Goal: Find specific page/section: Find specific page/section

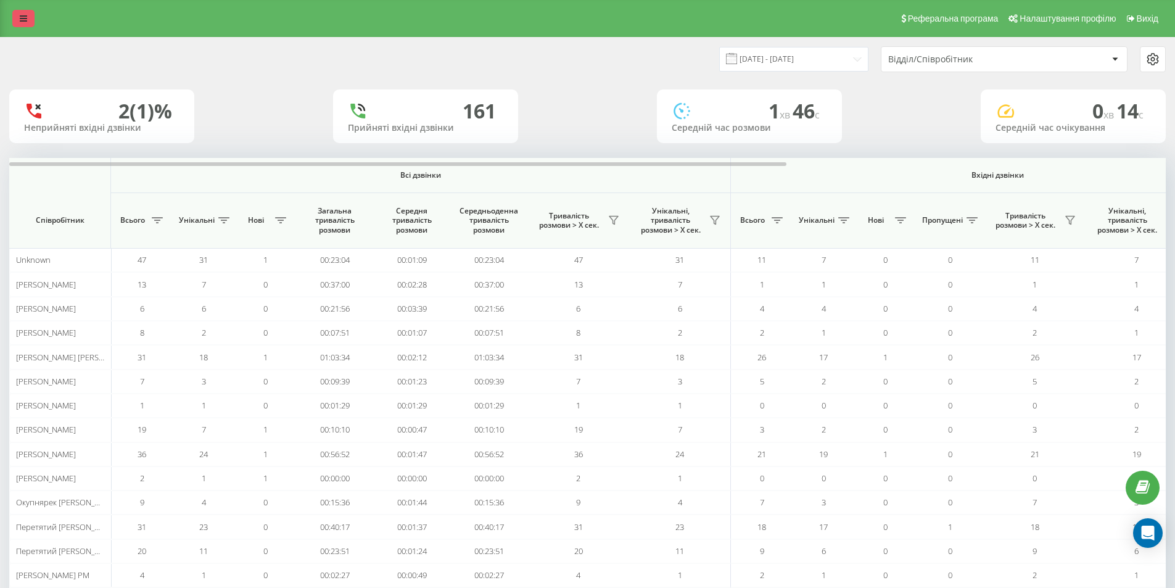
click at [22, 16] on icon at bounding box center [23, 18] width 7 height 9
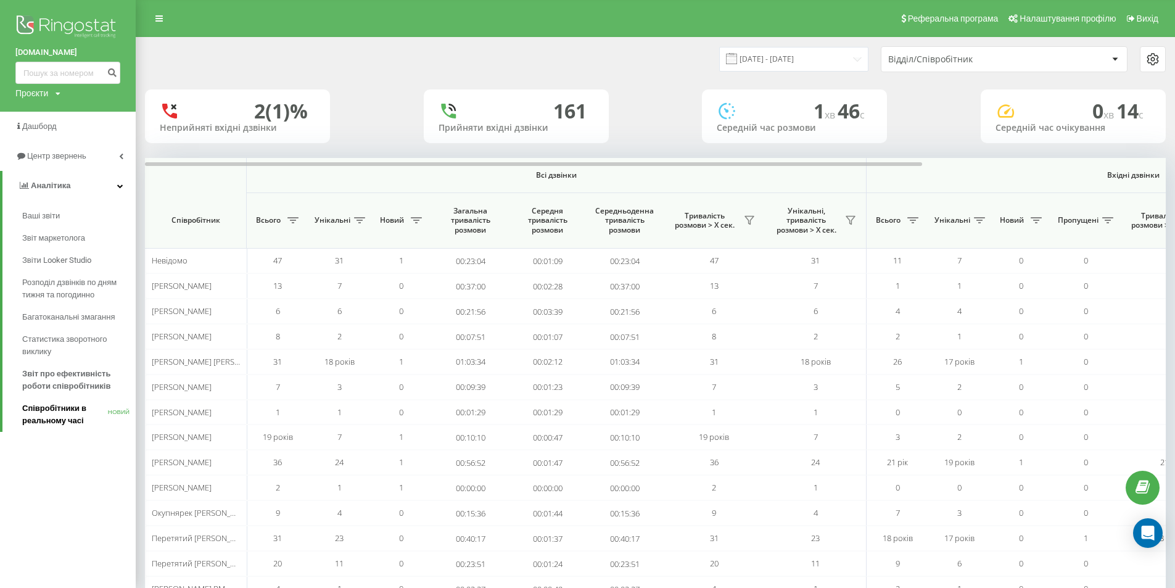
click at [61, 413] on font "Співробітники в реальному часі" at bounding box center [54, 414] width 64 height 22
click at [86, 392] on span "Звіт про ефективність роботи співробітників" at bounding box center [75, 380] width 107 height 25
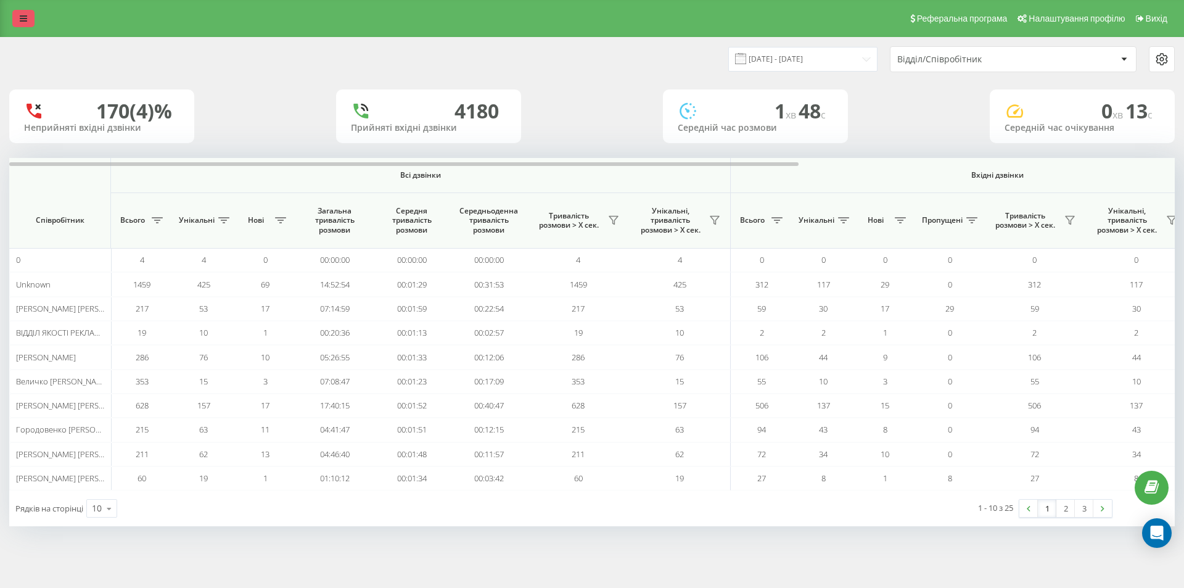
click at [17, 11] on link at bounding box center [23, 18] width 22 height 17
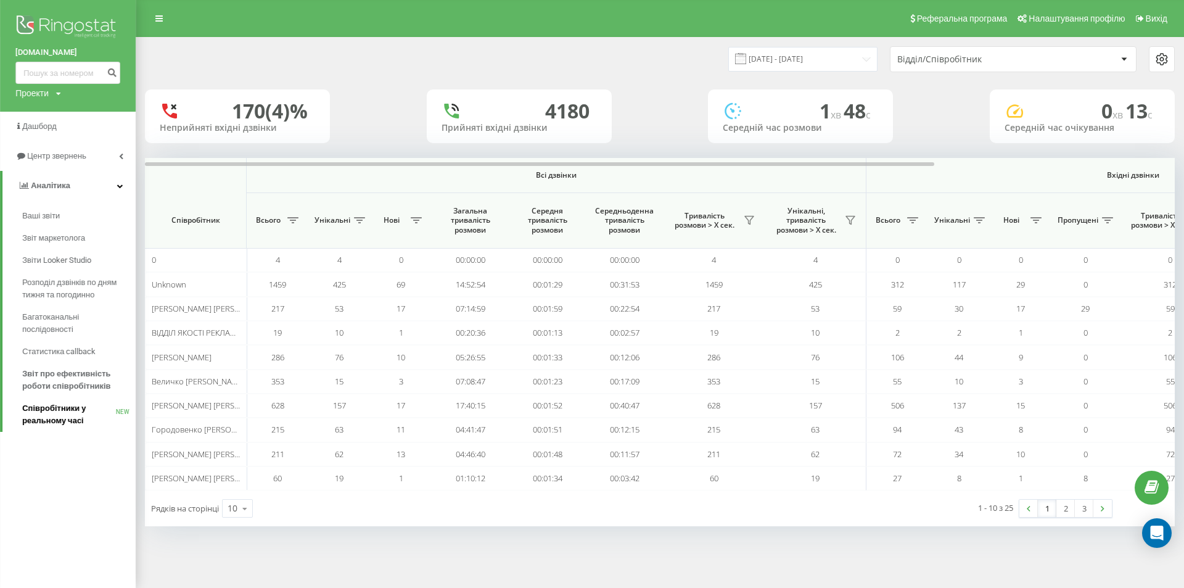
click at [73, 408] on span "Співробітники у реальному часі" at bounding box center [69, 414] width 94 height 25
